Goal: Task Accomplishment & Management: Manage account settings

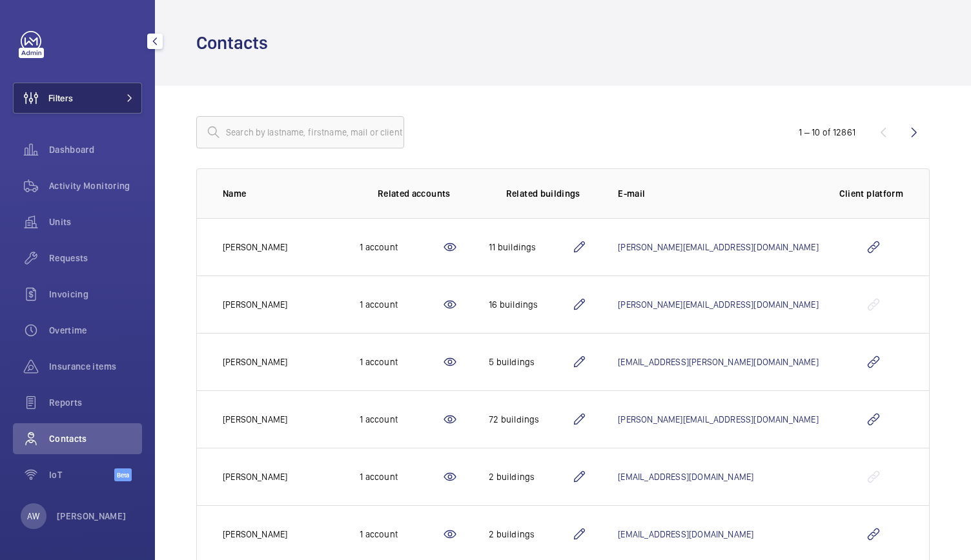
click at [115, 97] on button "Filters" at bounding box center [77, 98] width 129 height 31
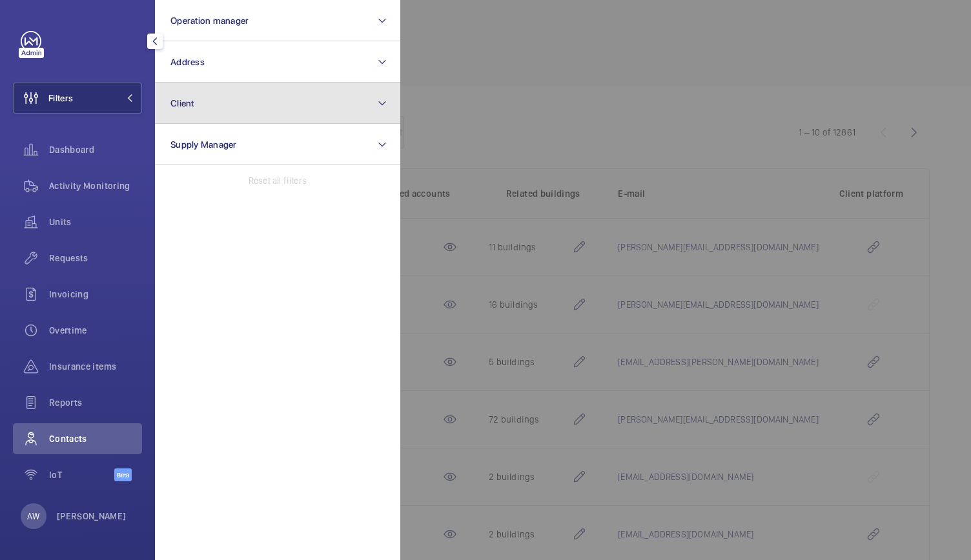
click at [248, 105] on button "Client" at bounding box center [277, 103] width 245 height 41
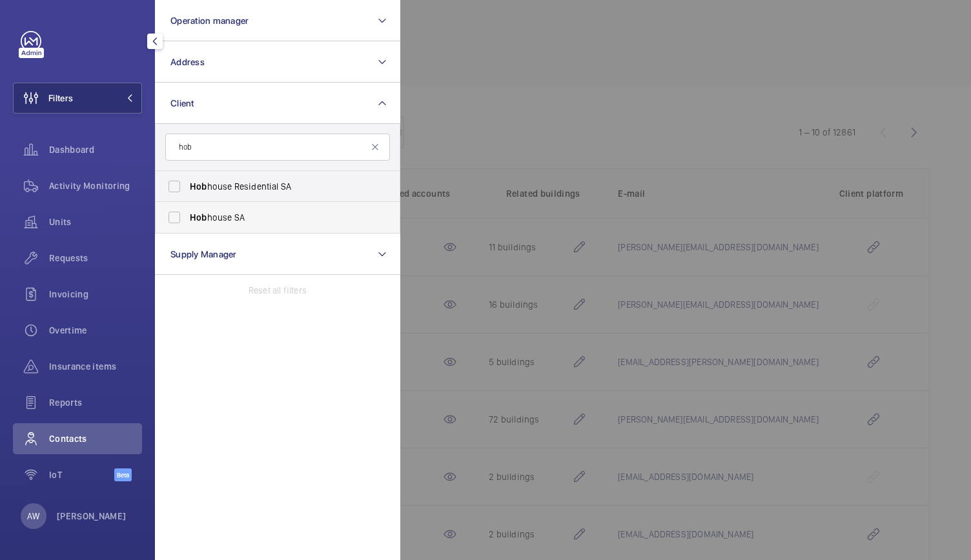
type input "hob"
click at [178, 220] on label "Hob house SA" at bounding box center [268, 217] width 225 height 31
click at [178, 220] on input "Hob house SA" at bounding box center [174, 218] width 26 height 26
checkbox input "true"
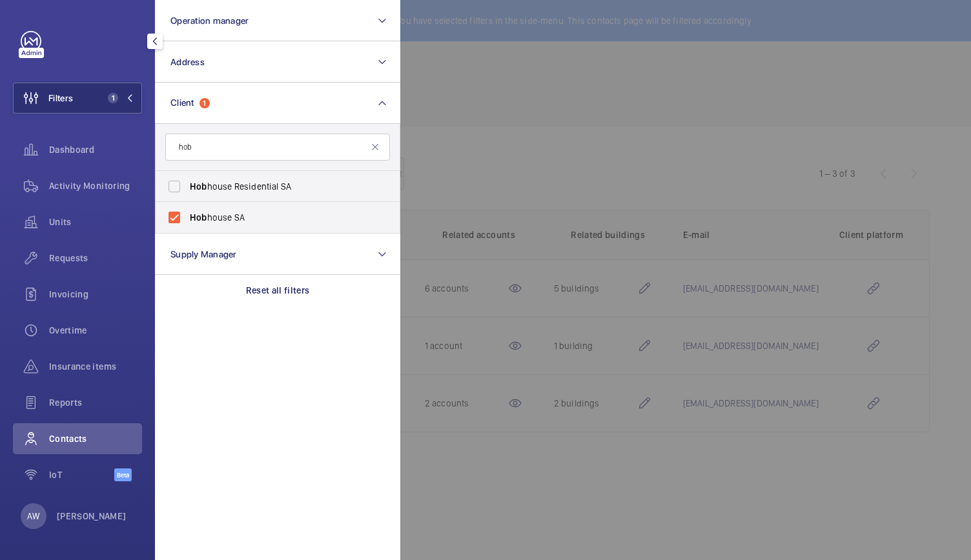
click at [544, 78] on div at bounding box center [885, 280] width 971 height 560
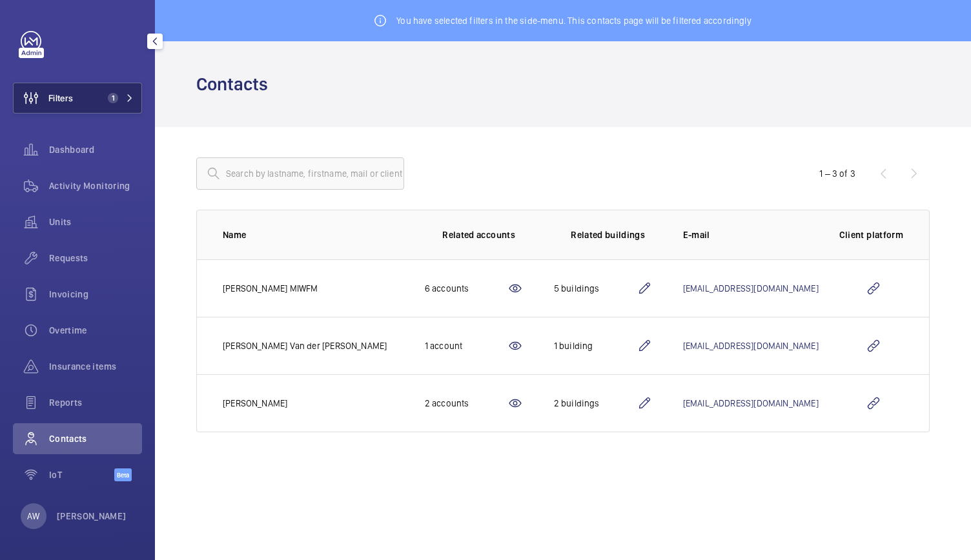
click at [136, 109] on button "Filters 1" at bounding box center [77, 98] width 129 height 31
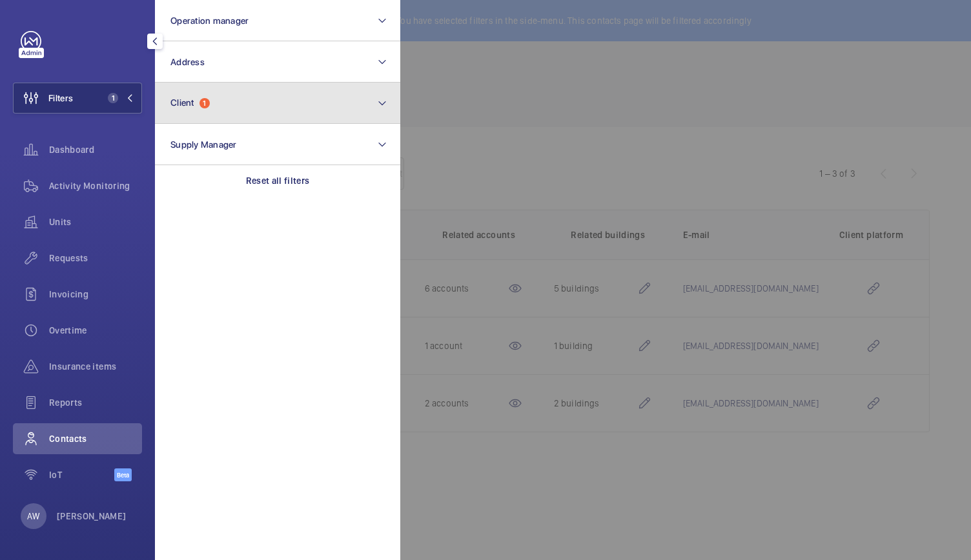
click at [217, 101] on button "Client 1" at bounding box center [277, 103] width 245 height 41
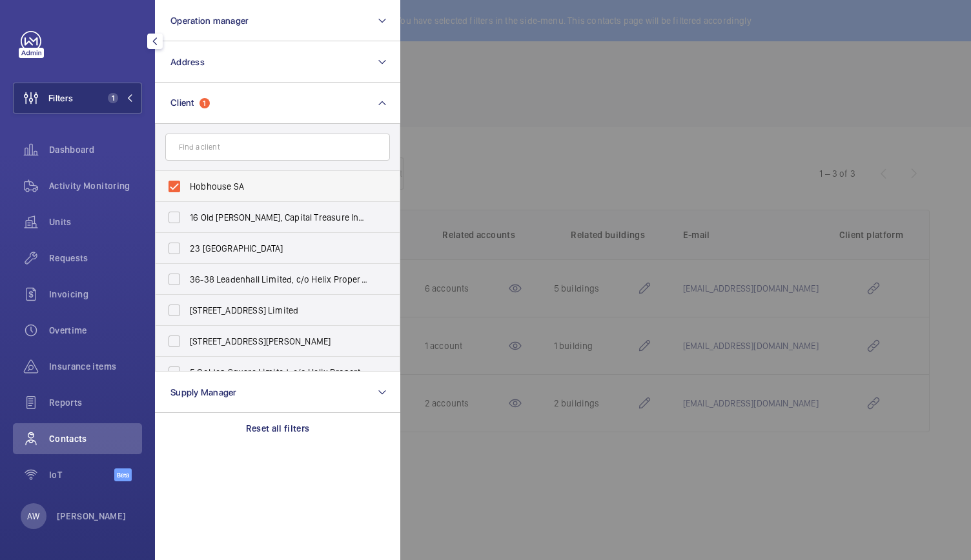
click at [175, 182] on label "Hobhouse SA" at bounding box center [268, 186] width 225 height 31
click at [175, 182] on input "Hobhouse SA" at bounding box center [174, 187] width 26 height 26
checkbox input "false"
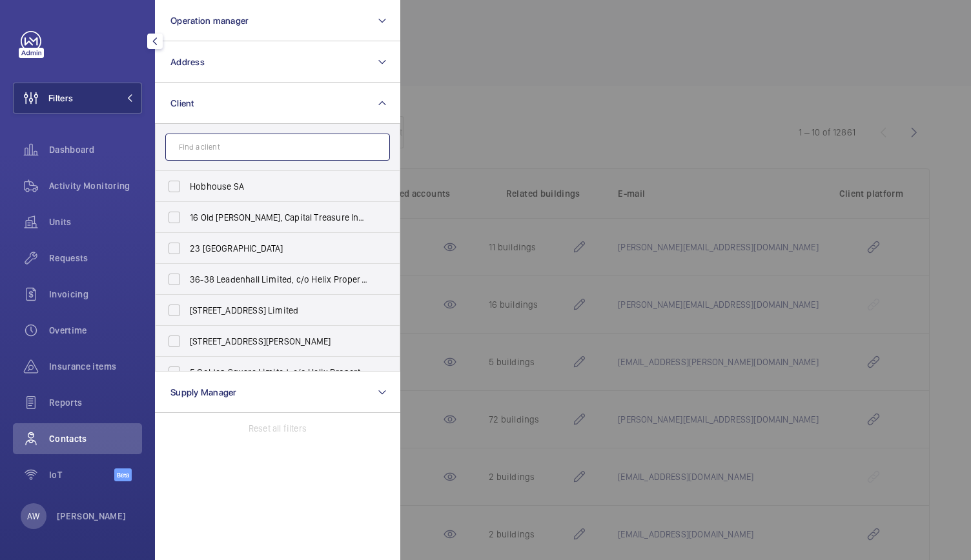
click at [195, 143] on input "text" at bounding box center [277, 147] width 225 height 27
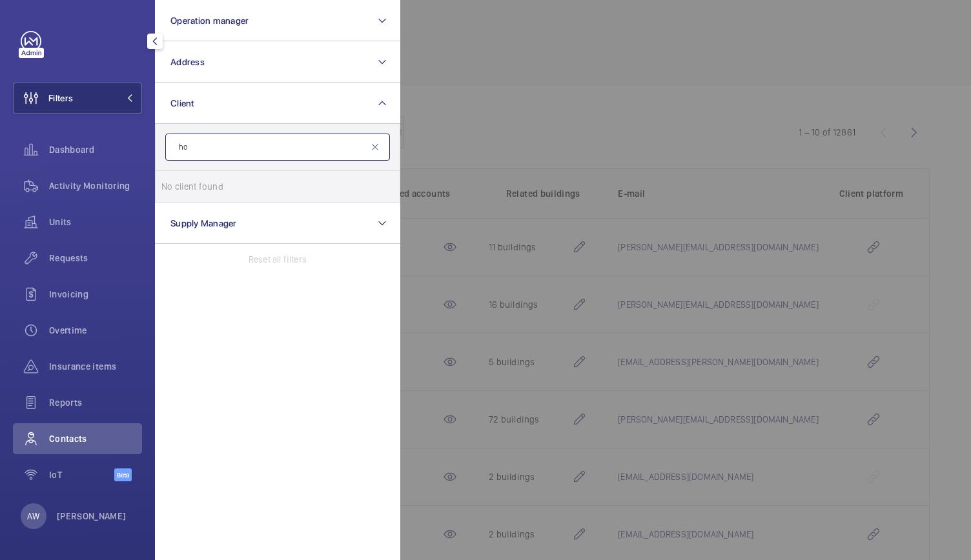
type input "h"
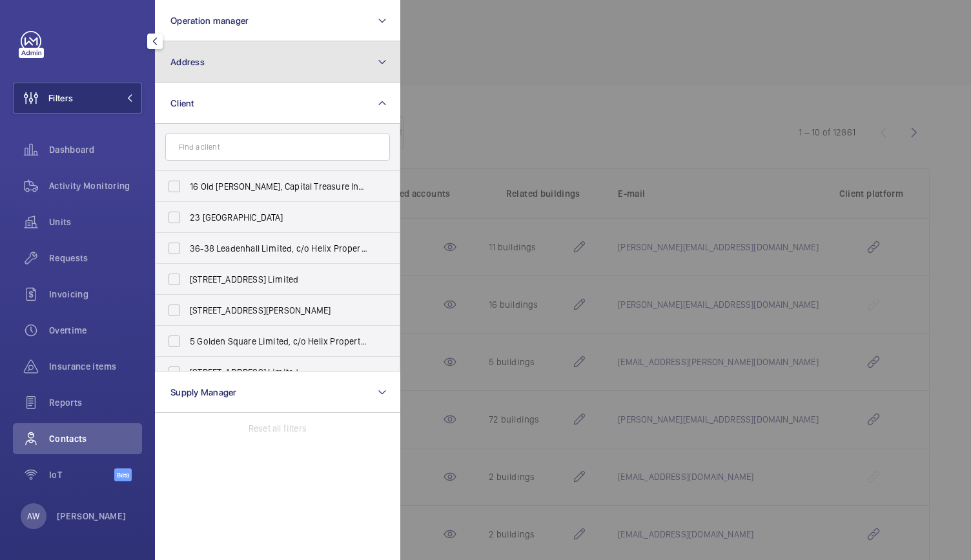
click at [212, 66] on button "Address" at bounding box center [277, 61] width 245 height 41
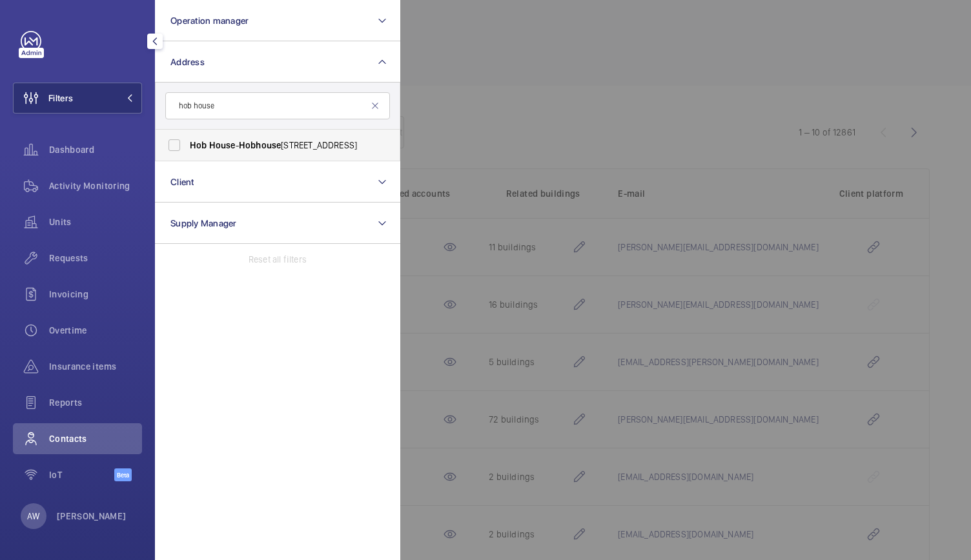
type input "hob house"
click at [188, 143] on label "Hob House - Hob house Court, LONDON SW1Y 4HH" at bounding box center [268, 145] width 225 height 31
click at [187, 143] on input "Hob House - Hob house Court, LONDON SW1Y 4HH" at bounding box center [174, 145] width 26 height 26
checkbox input "true"
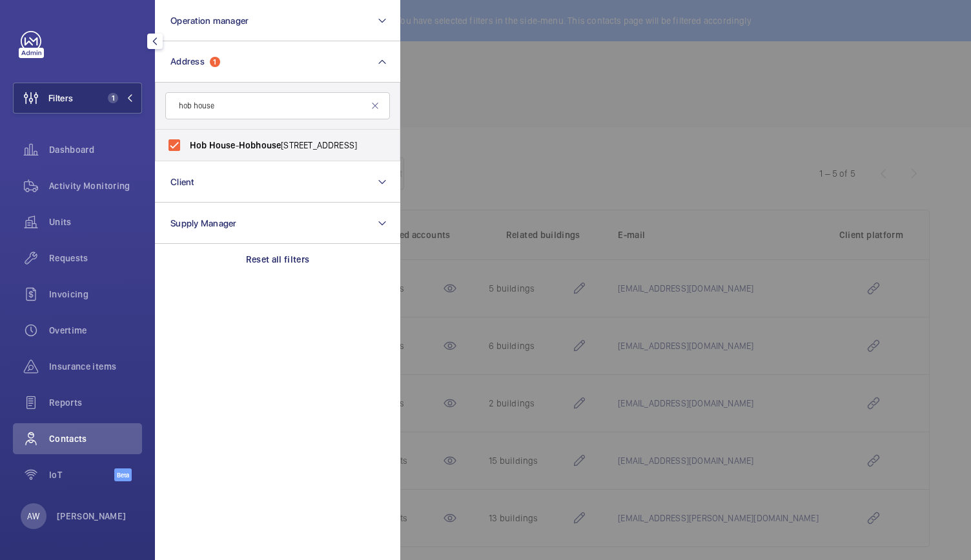
click at [587, 91] on div at bounding box center [885, 280] width 971 height 560
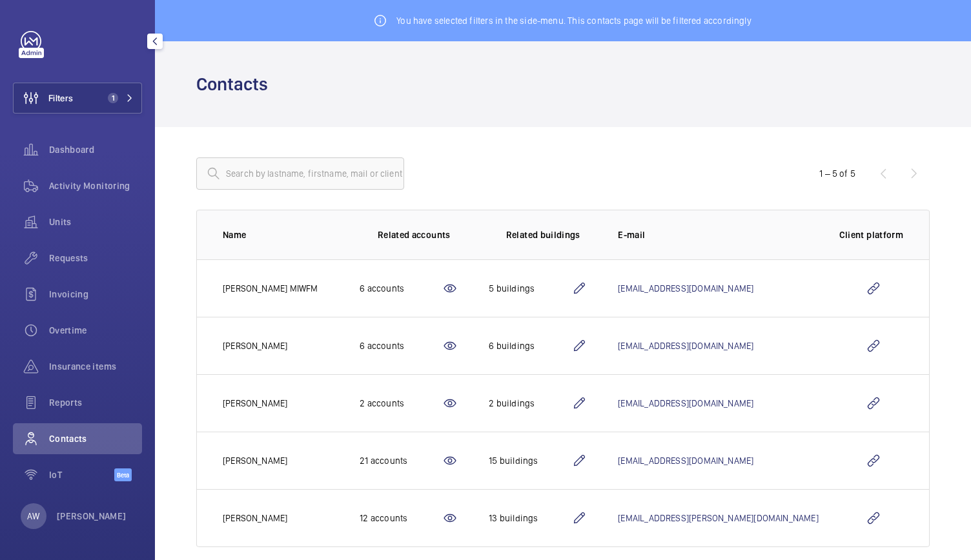
scroll to position [17, 0]
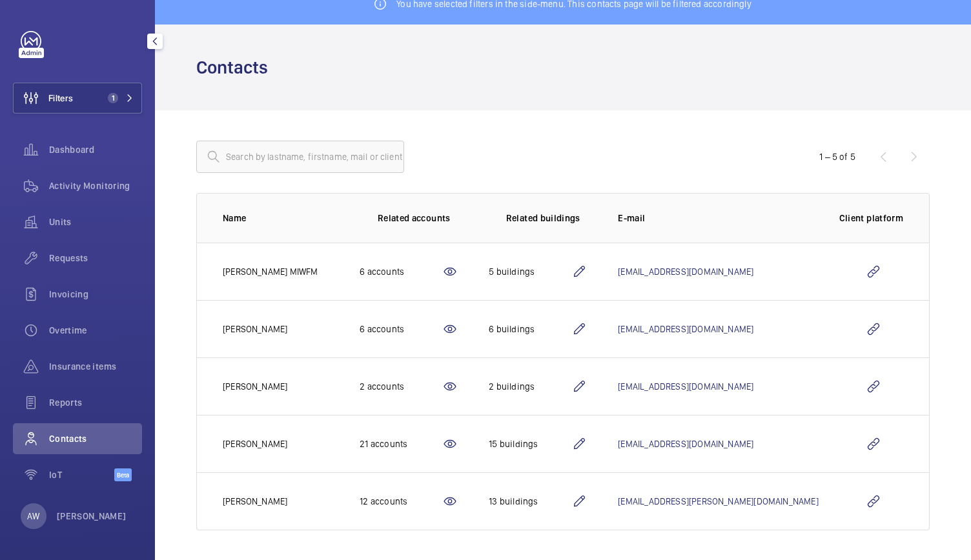
click at [145, 114] on div "Filters 1 Dashboard Activity Monitoring Units Requests Invoicing Overtime Insur…" at bounding box center [77, 280] width 155 height 560
click at [132, 101] on mat-icon at bounding box center [130, 98] width 8 height 8
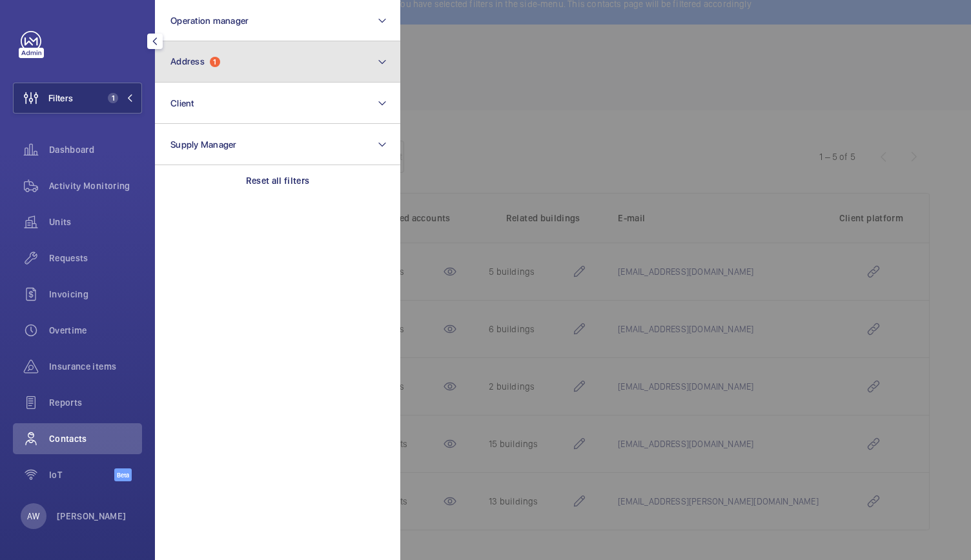
click at [345, 70] on button "Address 1" at bounding box center [277, 61] width 245 height 41
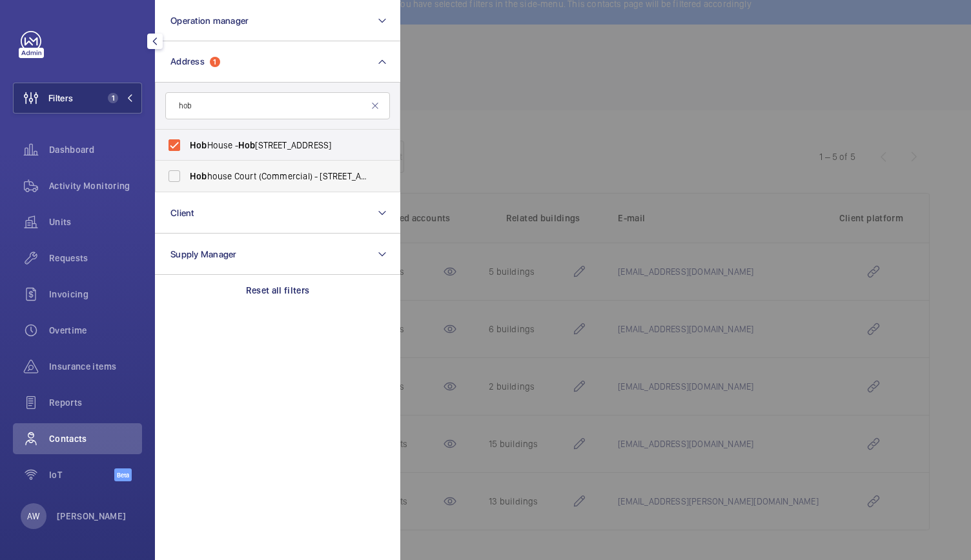
type input "hob"
click at [176, 176] on label "Hob house Court (Commercial) - Suffolk Street, LONDON SW1Y 4HH" at bounding box center [268, 176] width 225 height 31
click at [176, 176] on input "Hob house Court (Commercial) - Suffolk Street, LONDON SW1Y 4HH" at bounding box center [174, 176] width 26 height 26
checkbox input "true"
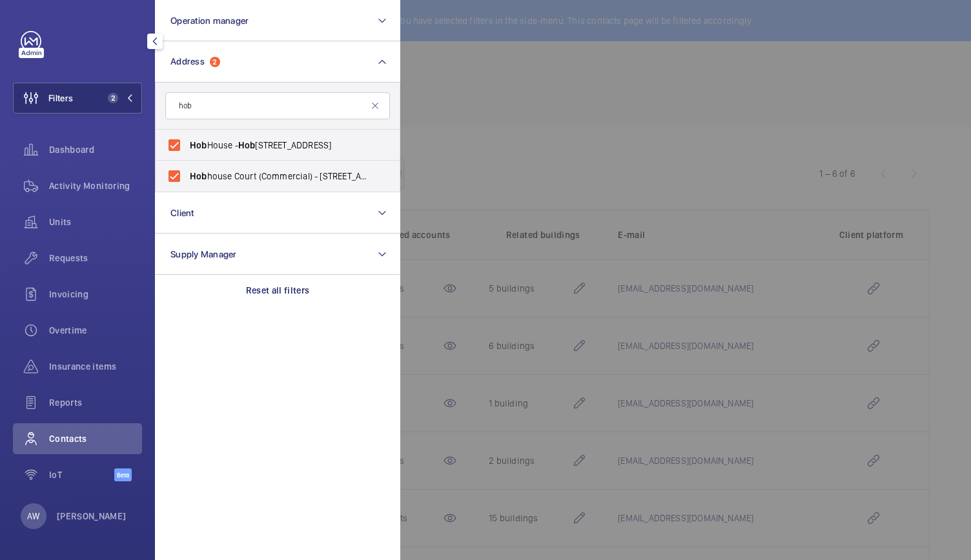
click at [583, 48] on div at bounding box center [885, 280] width 971 height 560
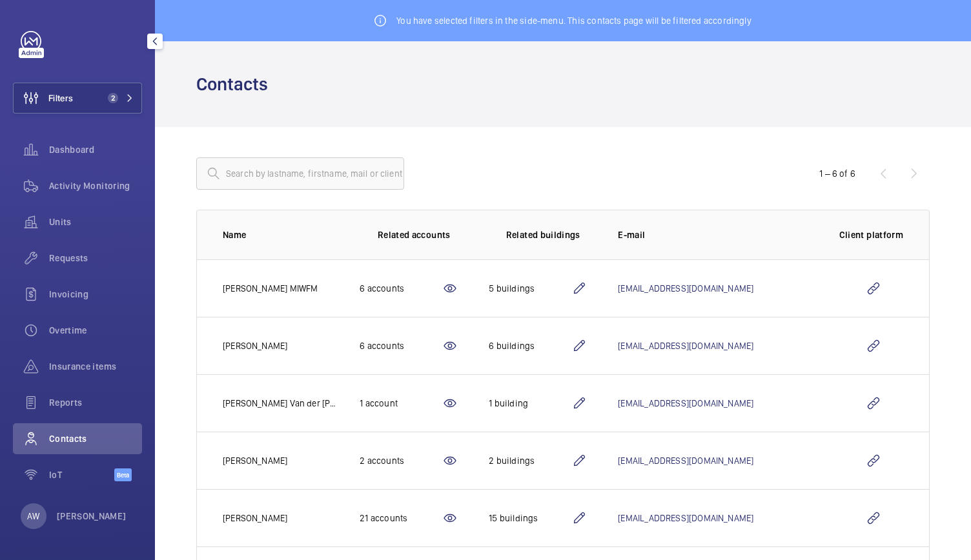
scroll to position [74, 0]
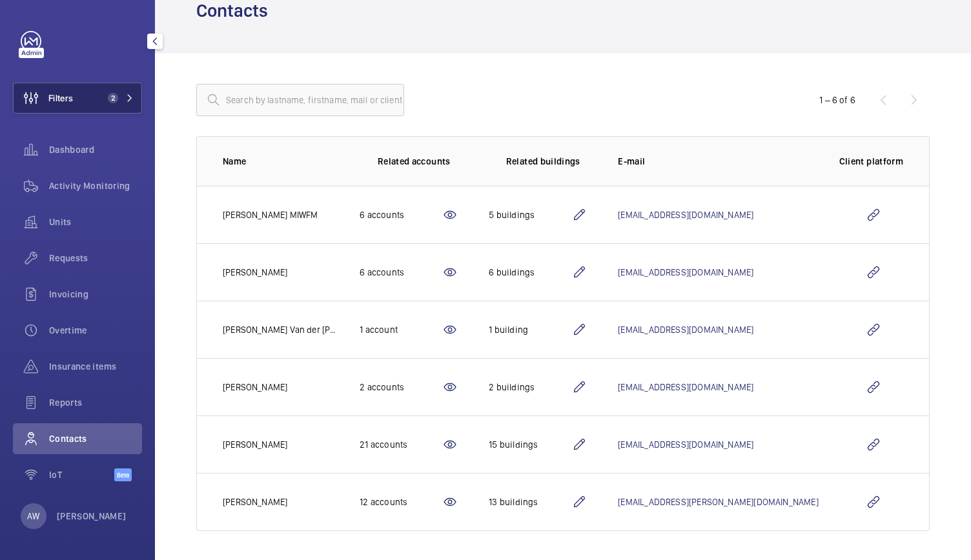
click at [134, 108] on button "Filters 2" at bounding box center [77, 98] width 129 height 31
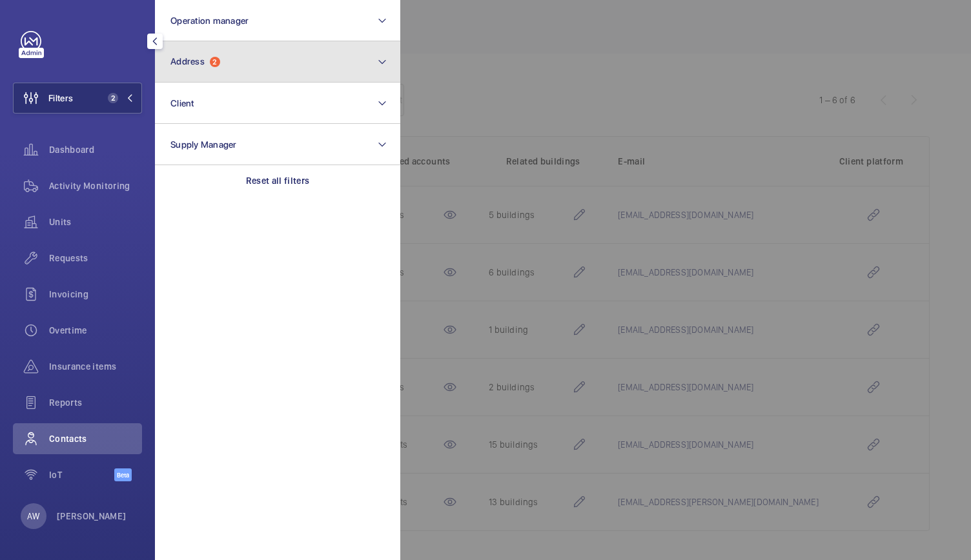
click at [212, 63] on span "2" at bounding box center [215, 62] width 10 height 10
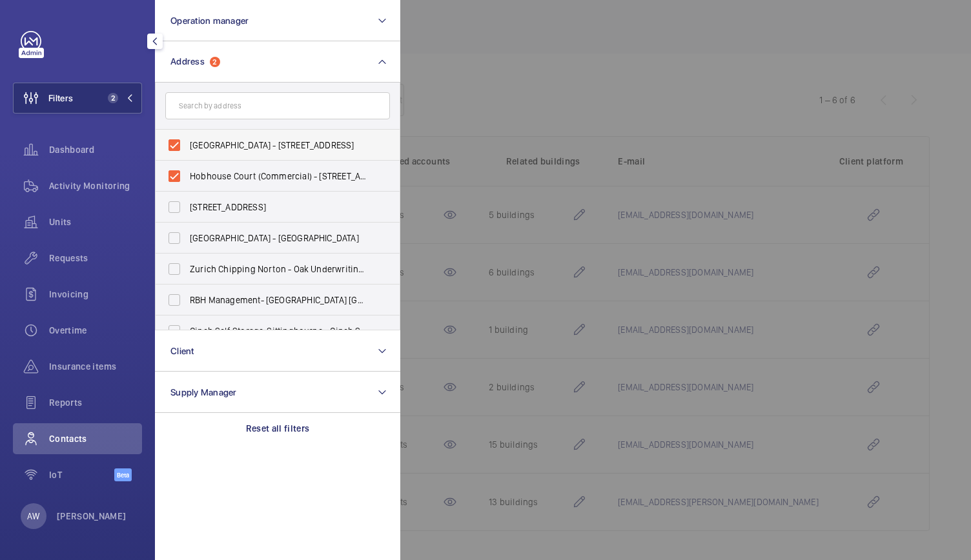
click at [179, 143] on label "Hob House - Hobhouse Court, LONDON SW1Y 4HH" at bounding box center [268, 145] width 225 height 31
click at [179, 143] on input "Hob House - Hobhouse Court, LONDON SW1Y 4HH" at bounding box center [174, 145] width 26 height 26
checkbox input "false"
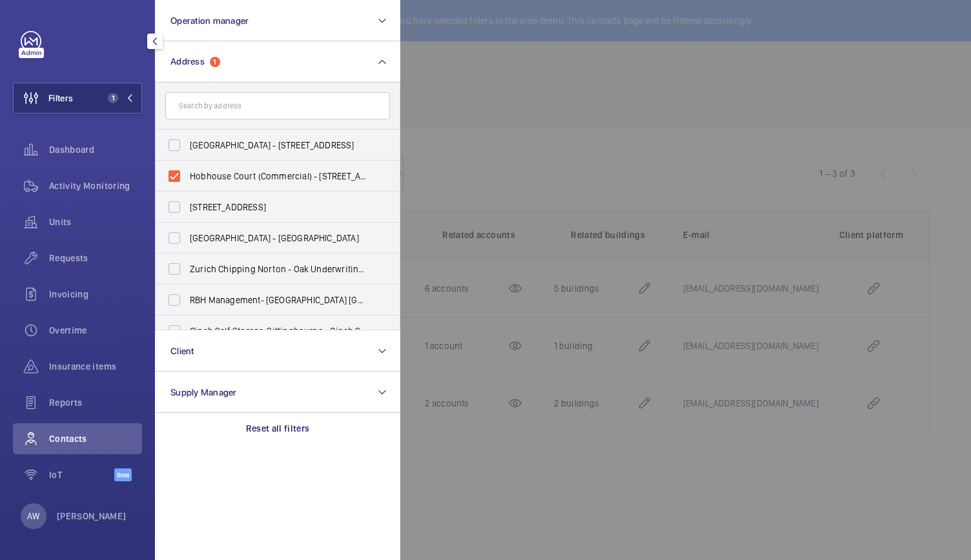
click at [620, 108] on div at bounding box center [885, 280] width 971 height 560
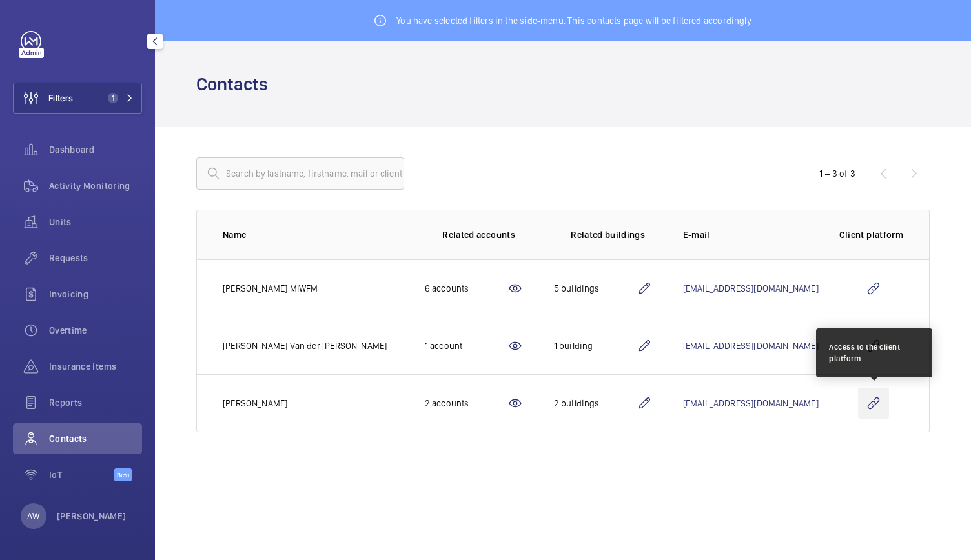
click at [873, 402] on wm-front-icon-button at bounding box center [873, 403] width 31 height 31
